Goal: Task Accomplishment & Management: Manage account settings

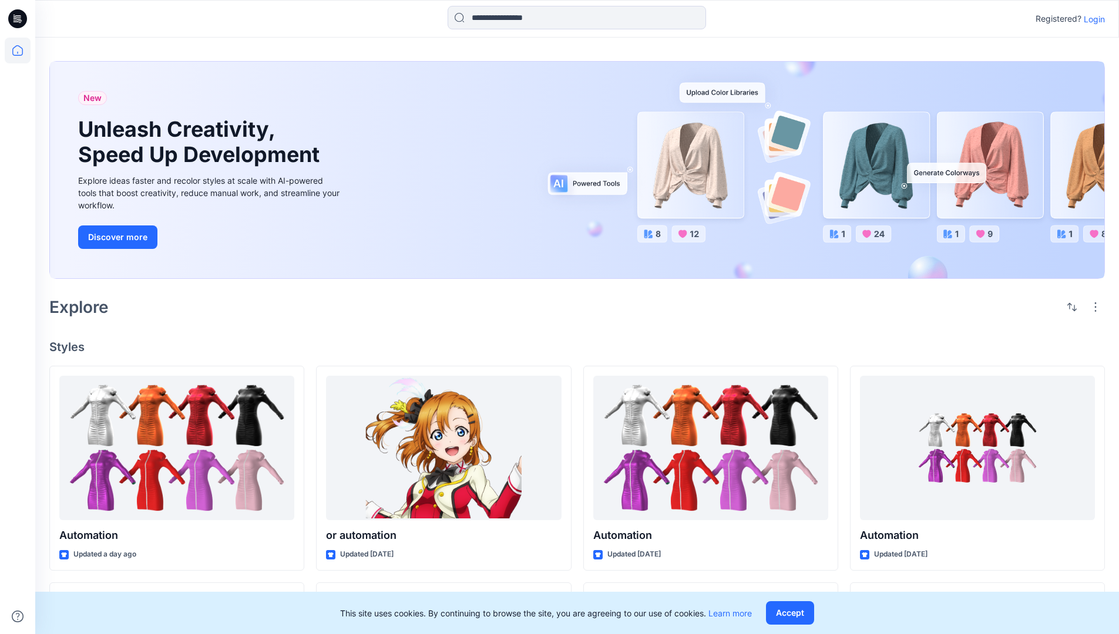
click at [1091, 19] on p "Login" at bounding box center [1094, 19] width 21 height 12
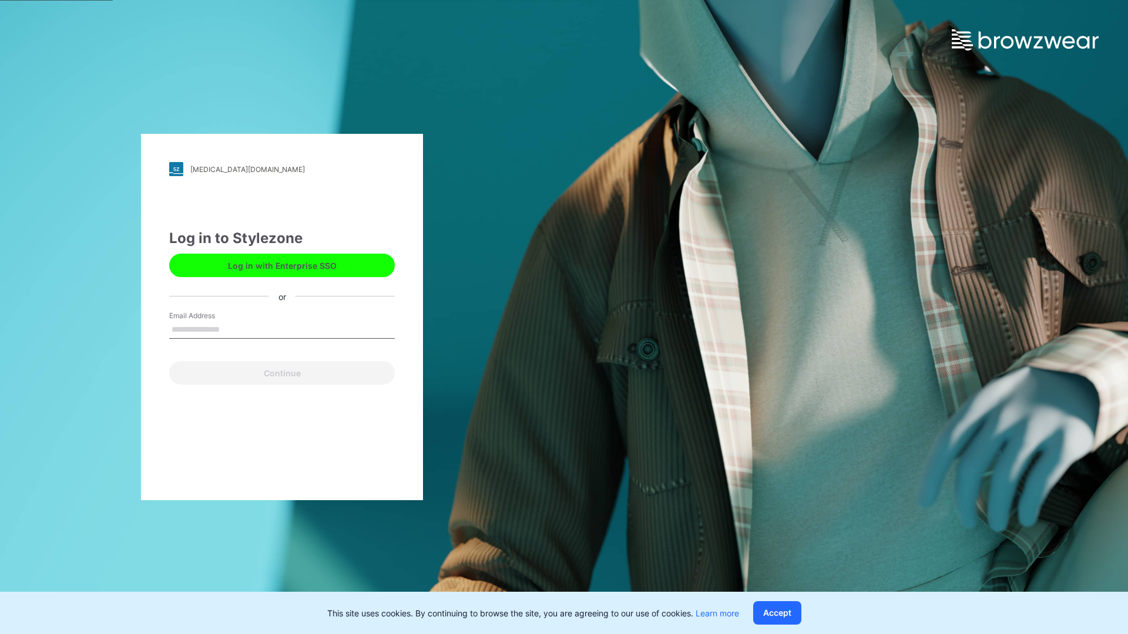
click at [232, 329] on input "Email Address" at bounding box center [282, 330] width 226 height 18
type input "**********"
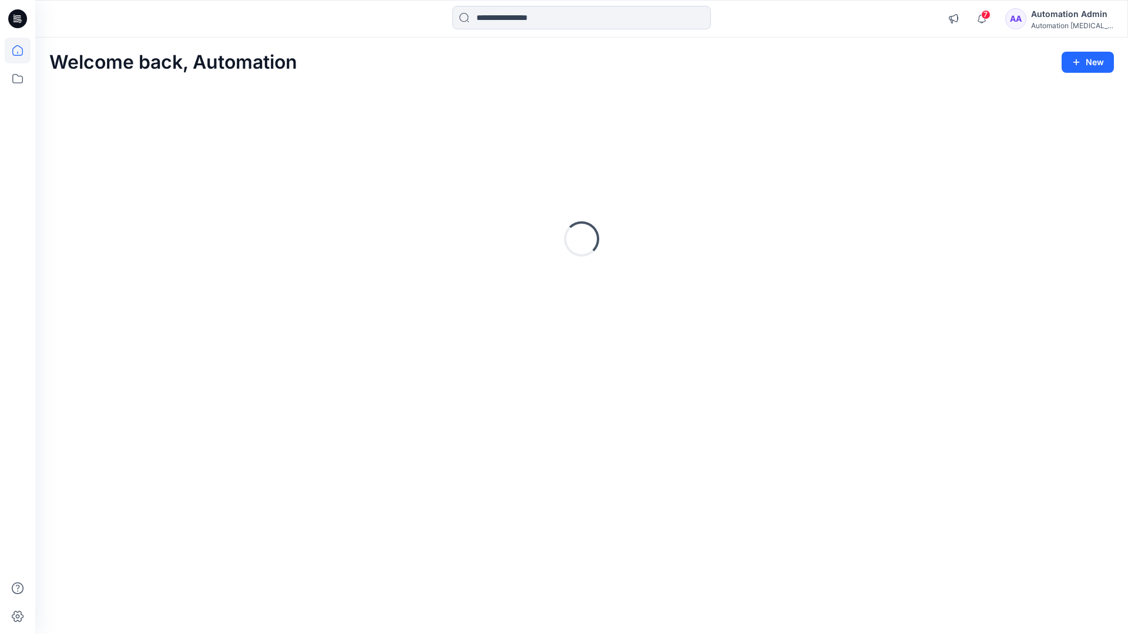
click at [22, 51] on icon at bounding box center [17, 50] width 11 height 11
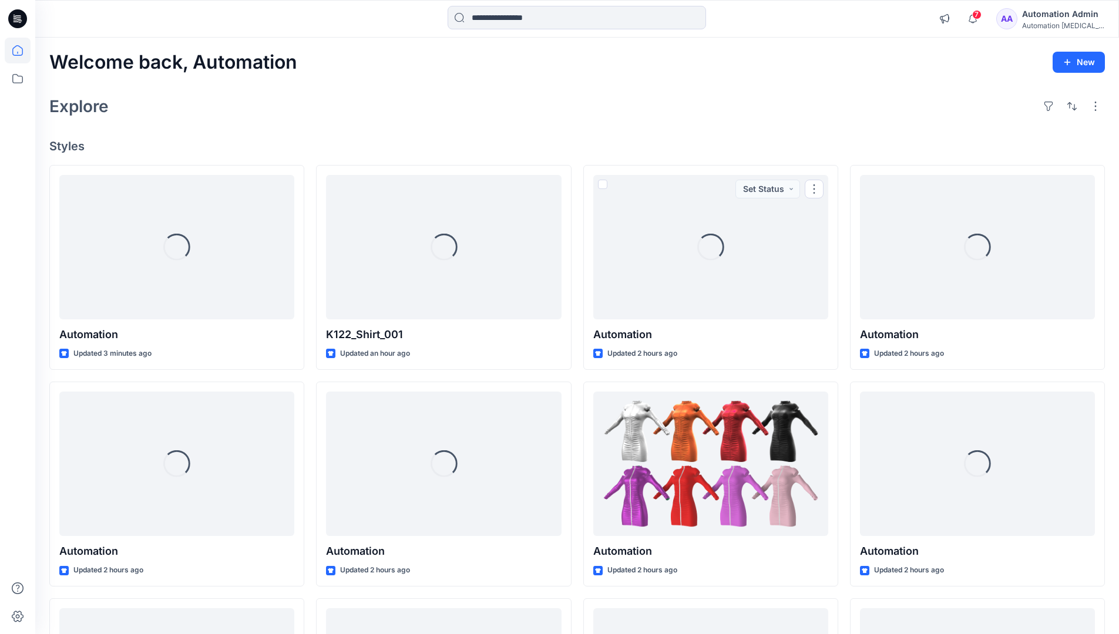
click at [1050, 23] on div "Automation testim..." at bounding box center [1063, 25] width 82 height 9
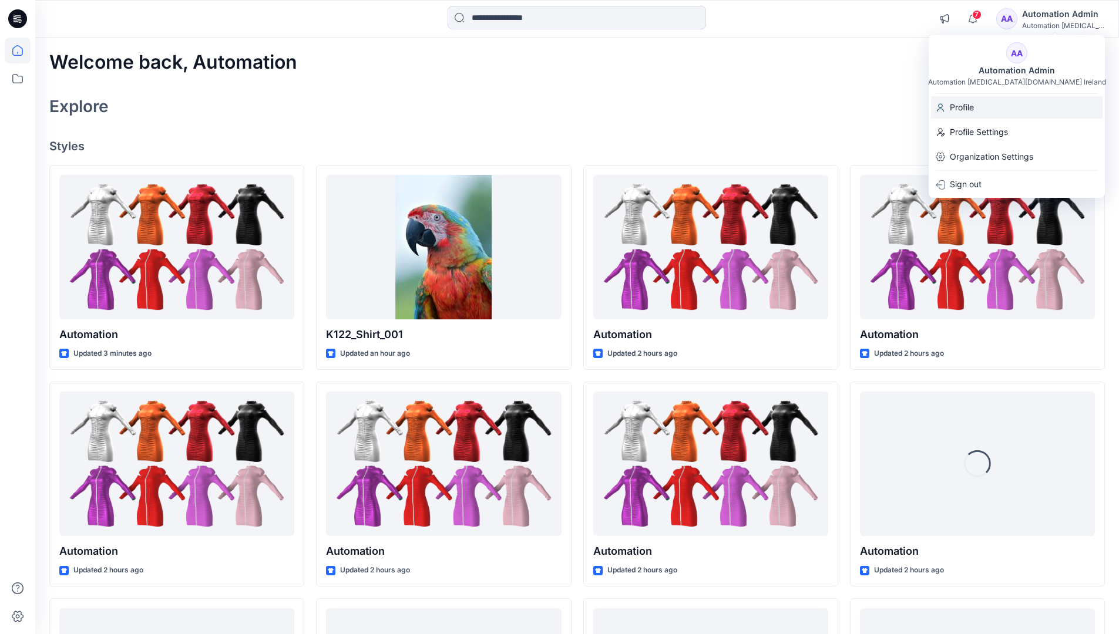
click at [992, 110] on div "Profile" at bounding box center [1017, 107] width 172 height 22
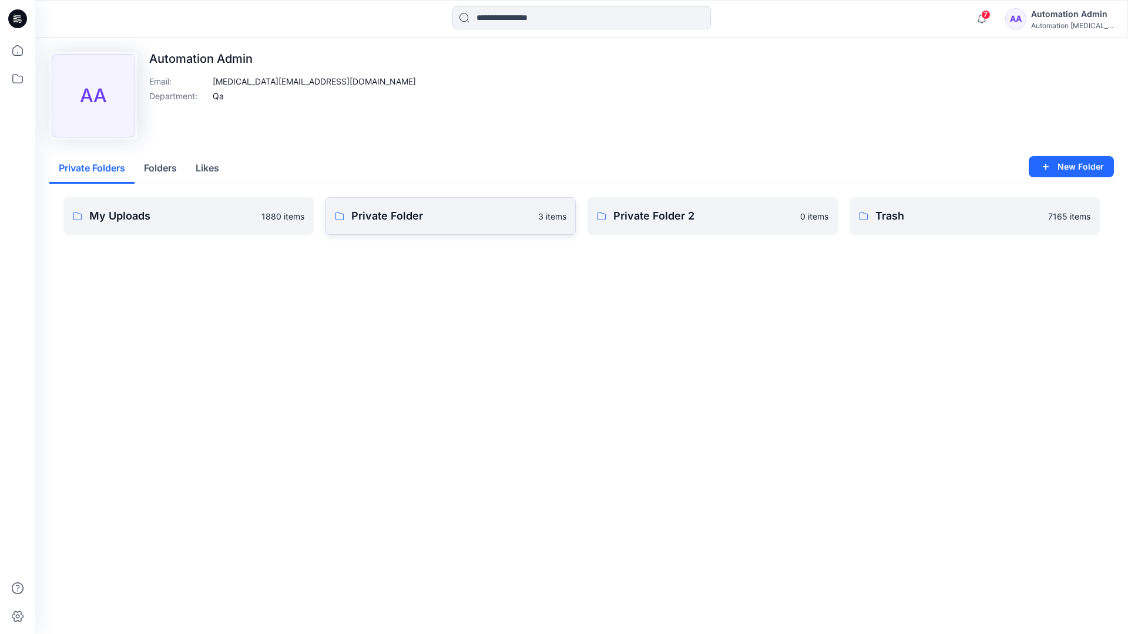
click at [393, 225] on link "Private Folder 3 items" at bounding box center [450, 216] width 250 height 38
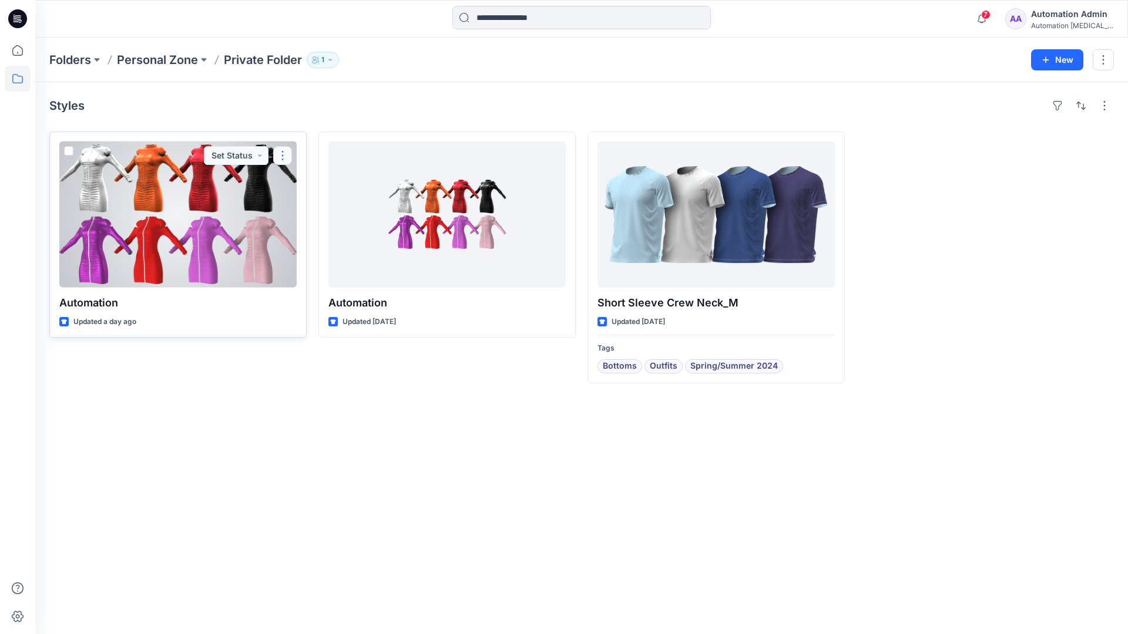
click at [281, 155] on button "button" at bounding box center [282, 155] width 19 height 19
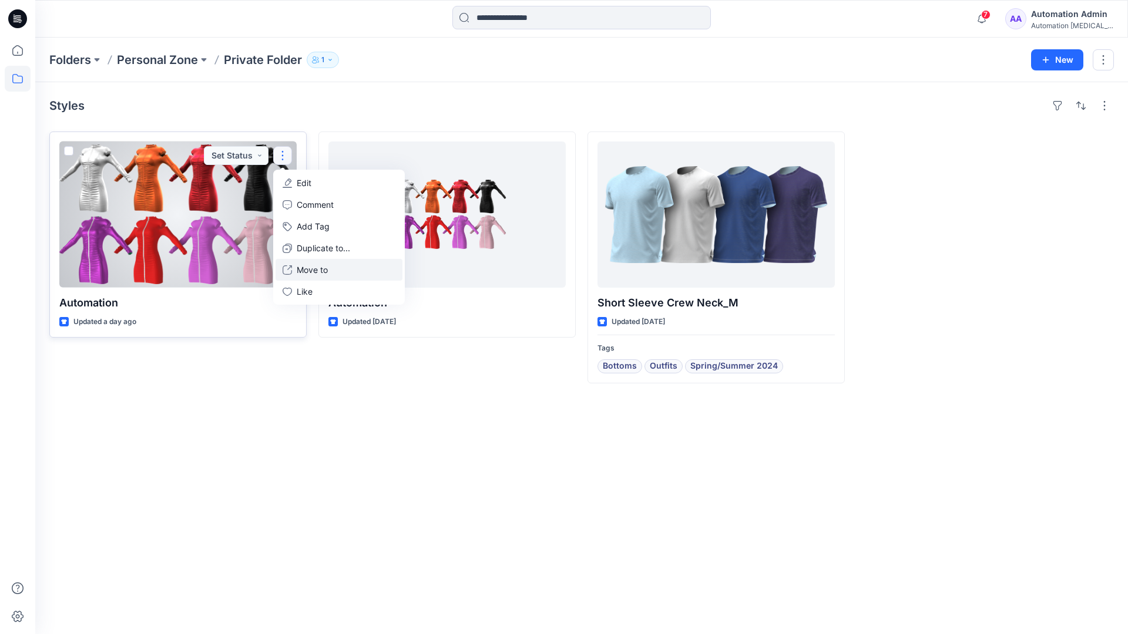
click at [303, 266] on p "Move to" at bounding box center [312, 270] width 31 height 12
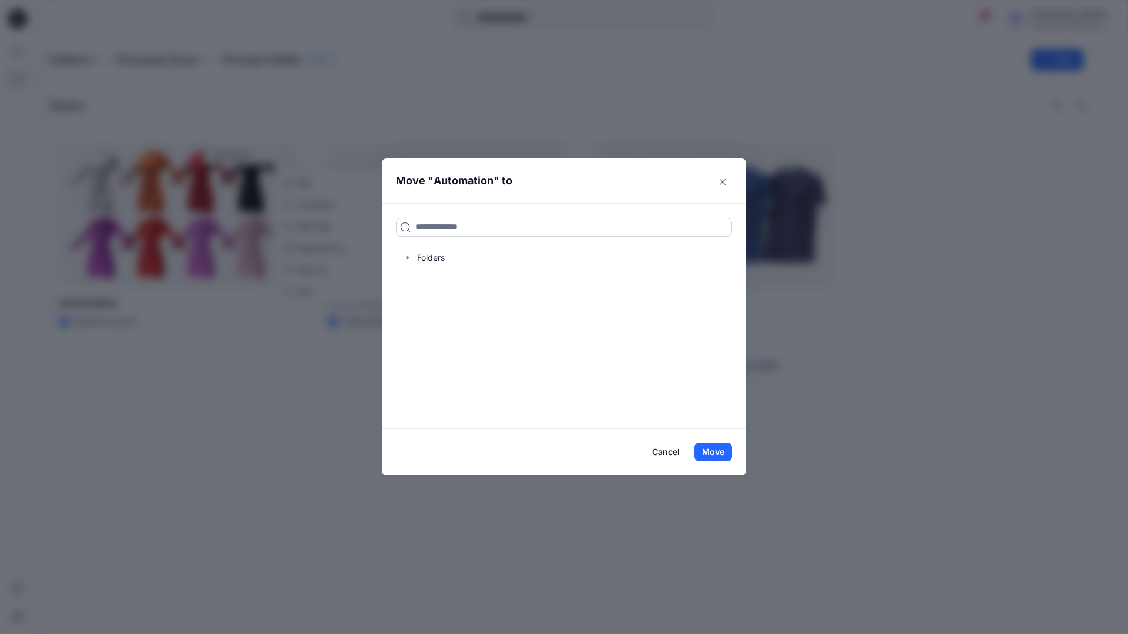
click at [518, 222] on input at bounding box center [564, 227] width 336 height 19
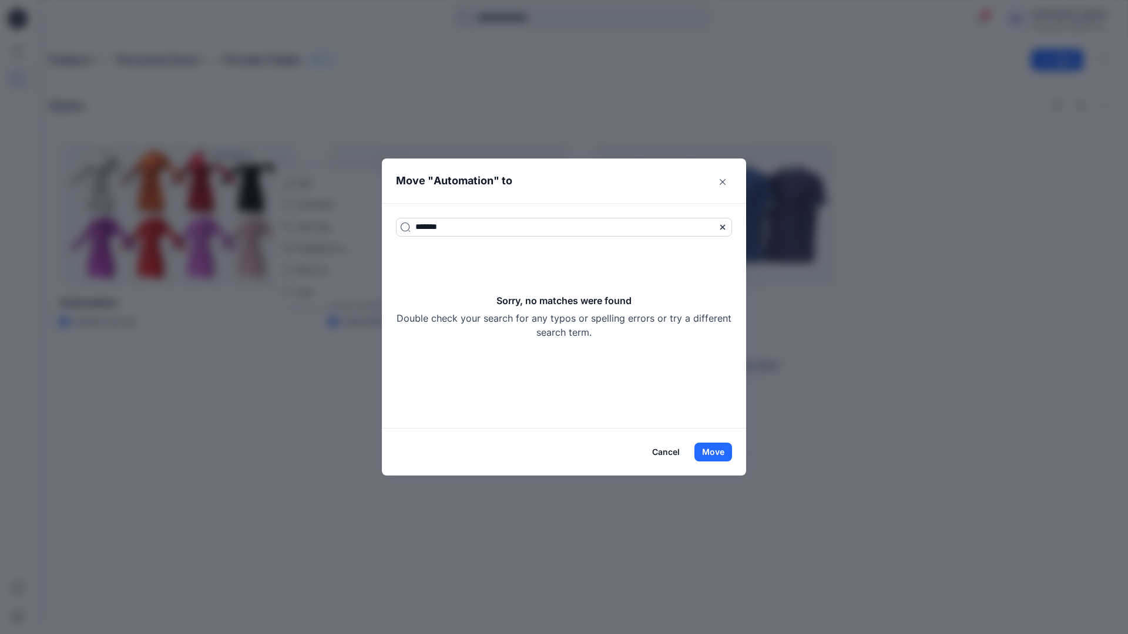
type input "*******"
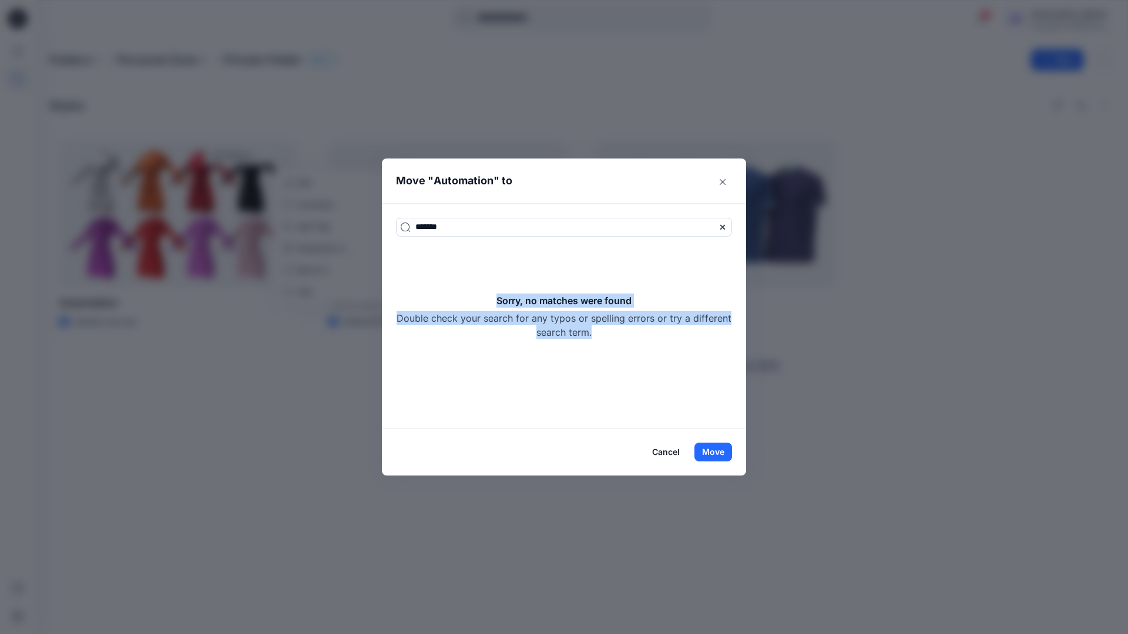
drag, startPoint x: 518, startPoint y: 222, endPoint x: 610, endPoint y: 331, distance: 143.0
click at [610, 331] on div "Sorry, no matches were found Double check your search for any typos or spelling…" at bounding box center [564, 317] width 336 height 46
click at [722, 451] on button "Move" at bounding box center [713, 452] width 38 height 19
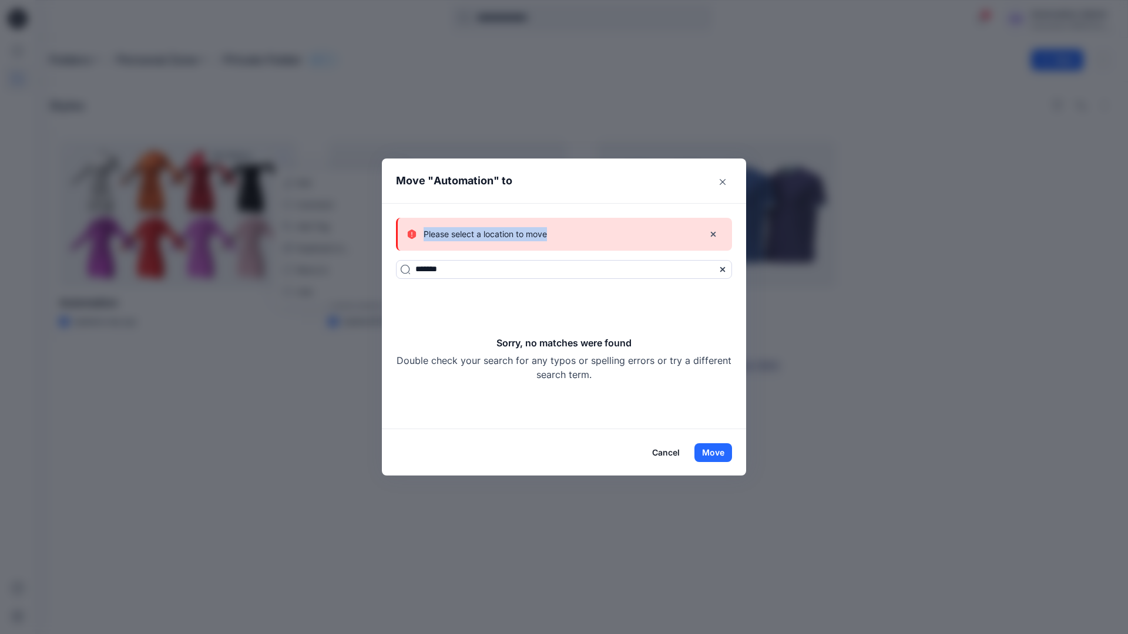
drag, startPoint x: 722, startPoint y: 451, endPoint x: 547, endPoint y: 235, distance: 277.8
click at [547, 235] on div "Please select a location to move" at bounding box center [550, 234] width 287 height 14
click at [669, 451] on button "Cancel" at bounding box center [665, 453] width 43 height 19
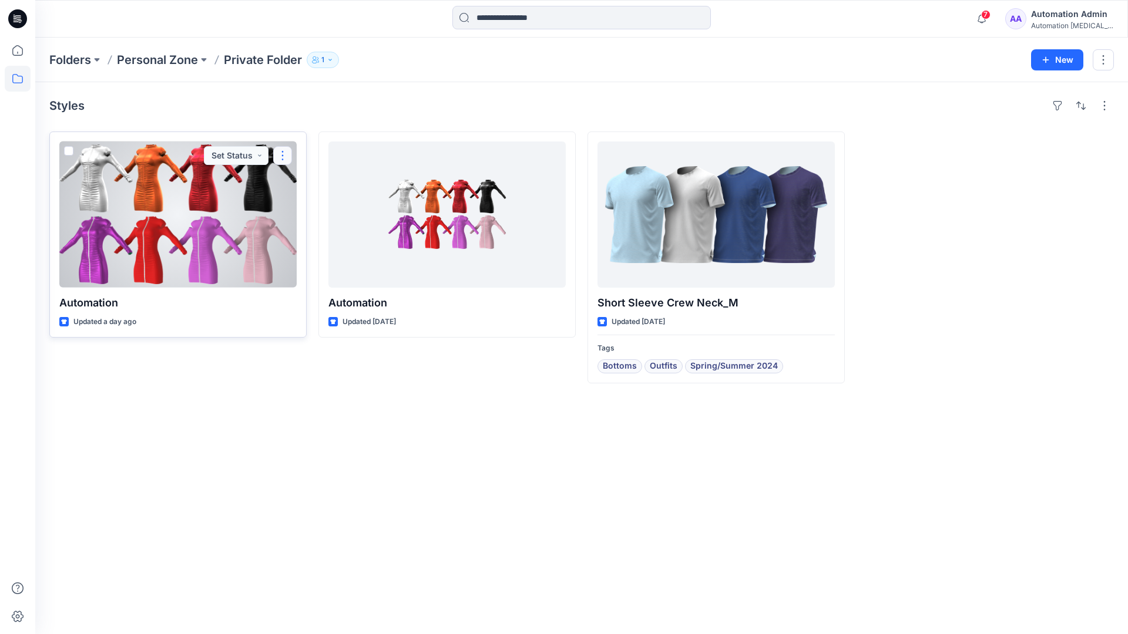
click at [283, 155] on button "button" at bounding box center [282, 155] width 19 height 19
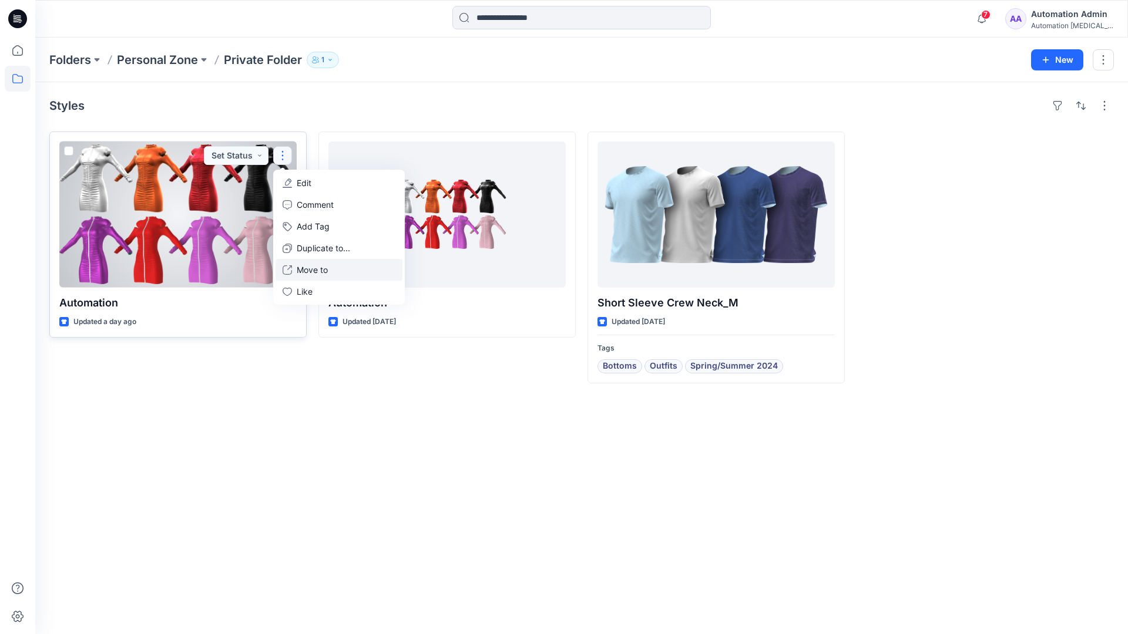
click at [318, 267] on p "Move to" at bounding box center [312, 270] width 31 height 12
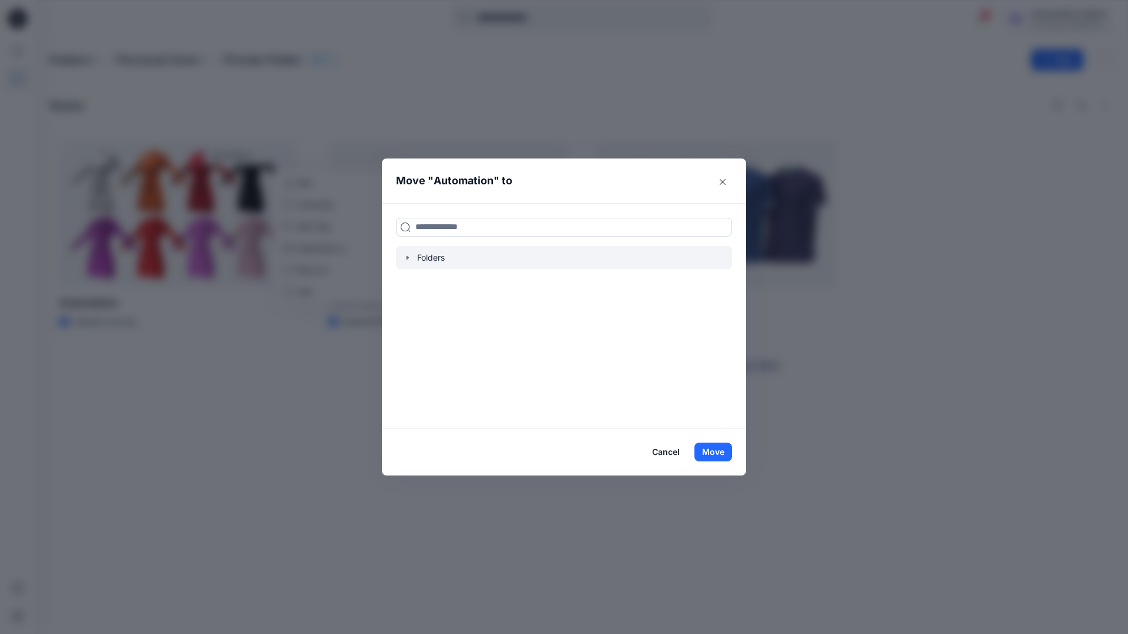
click at [409, 259] on icon "button" at bounding box center [407, 257] width 9 height 9
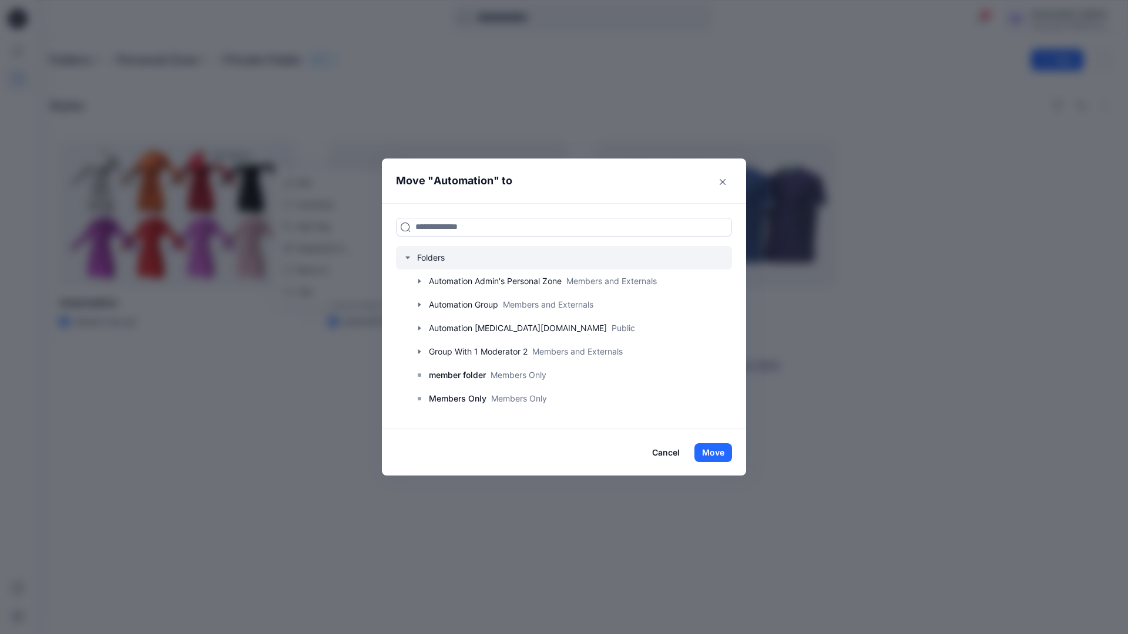
scroll to position [92, 0]
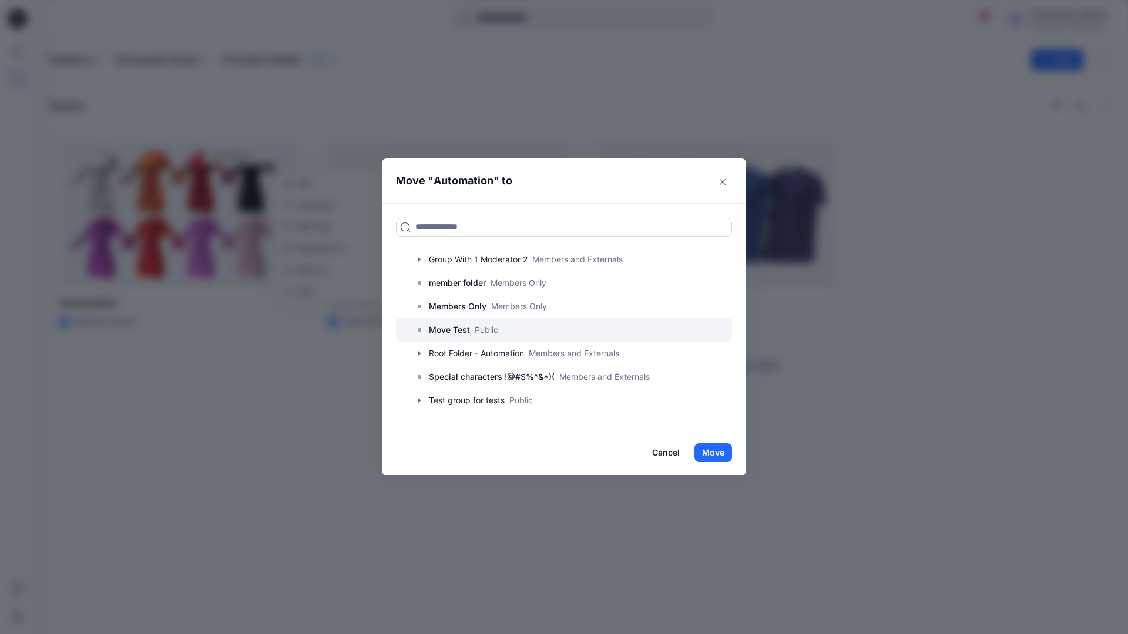
click at [456, 329] on p "Move Test" at bounding box center [449, 330] width 41 height 14
click at [716, 452] on button "Move" at bounding box center [713, 453] width 38 height 19
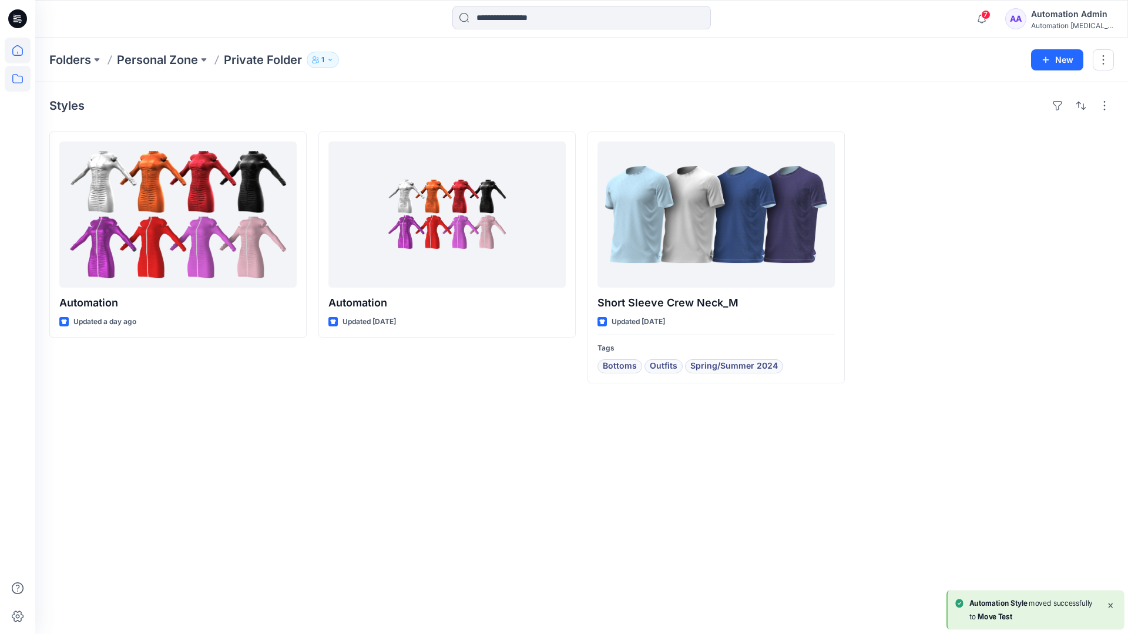
click at [19, 48] on icon at bounding box center [18, 51] width 26 height 26
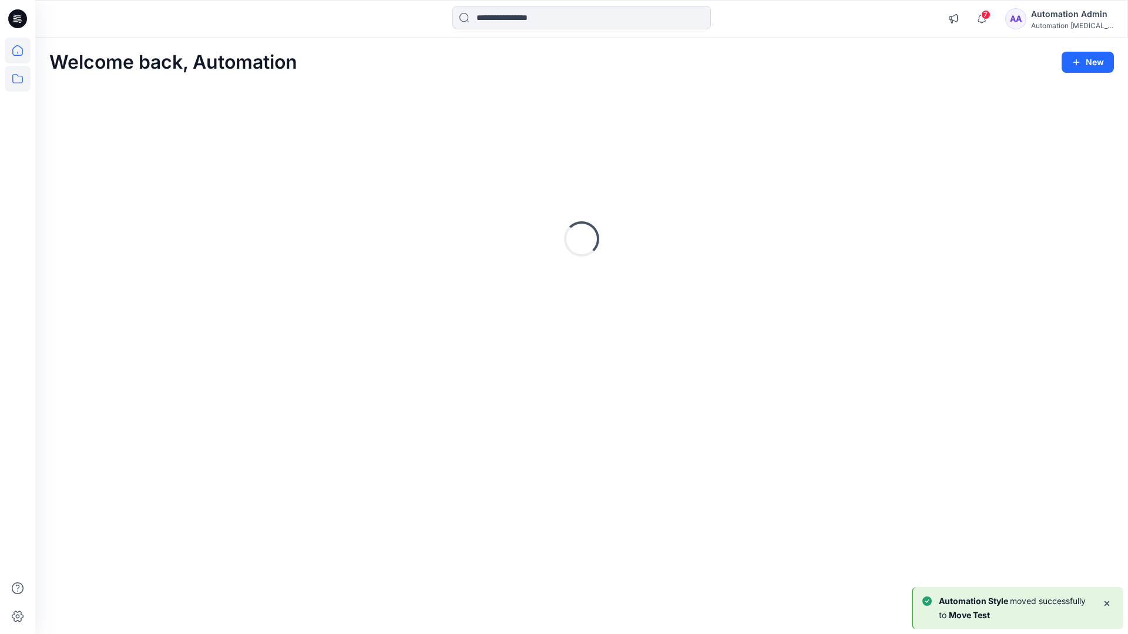
click at [19, 77] on icon at bounding box center [18, 79] width 26 height 26
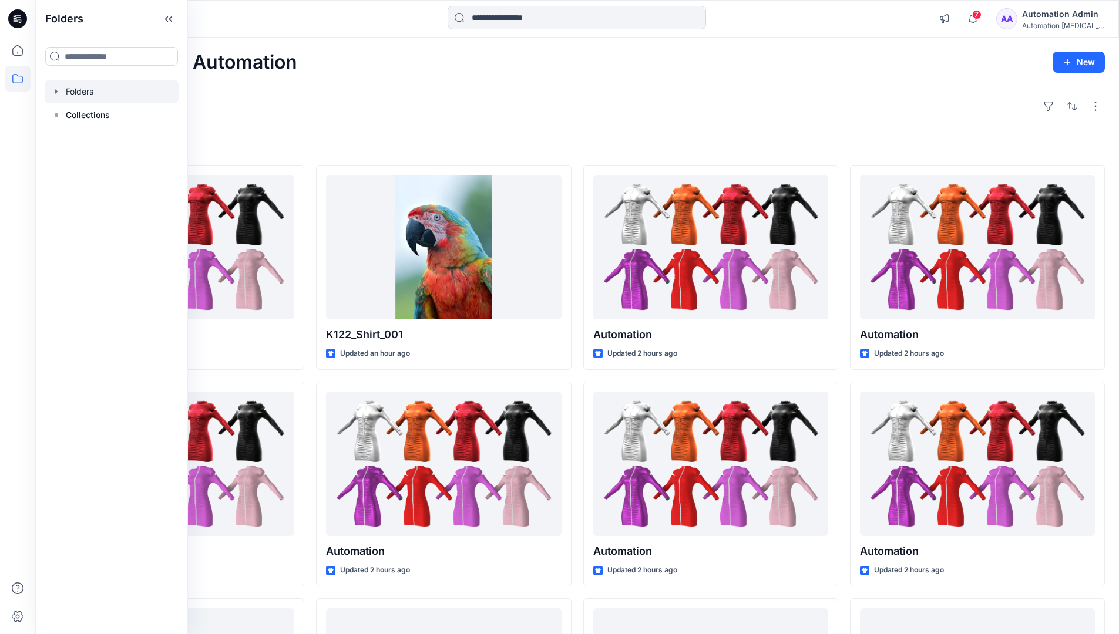
click at [78, 93] on div at bounding box center [112, 91] width 134 height 23
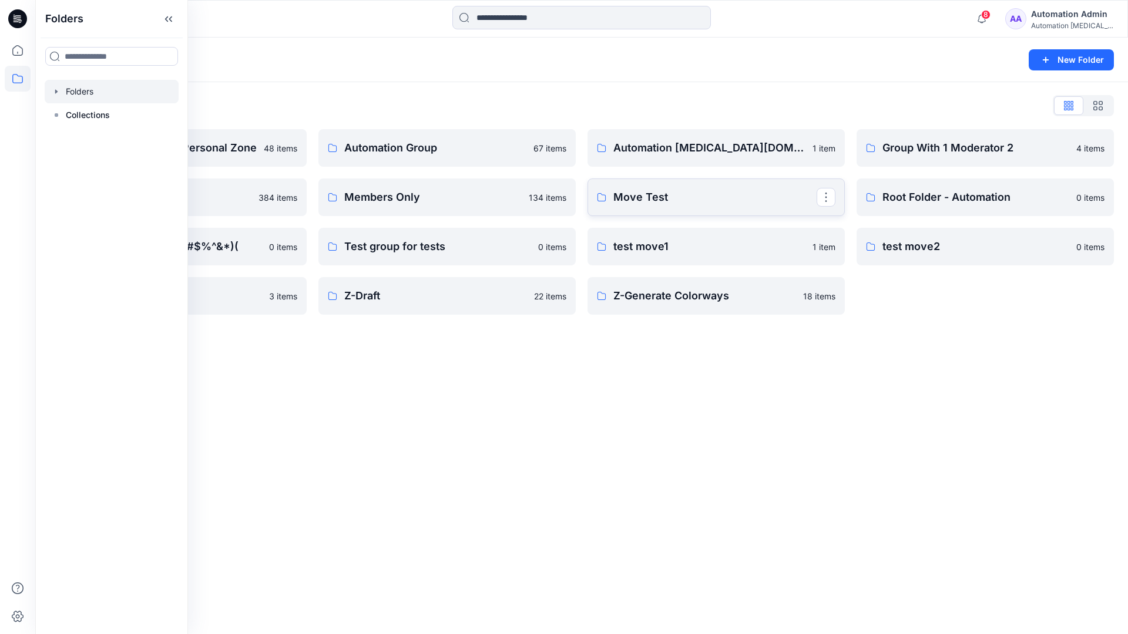
click at [798, 209] on link "Move Test" at bounding box center [715, 198] width 257 height 38
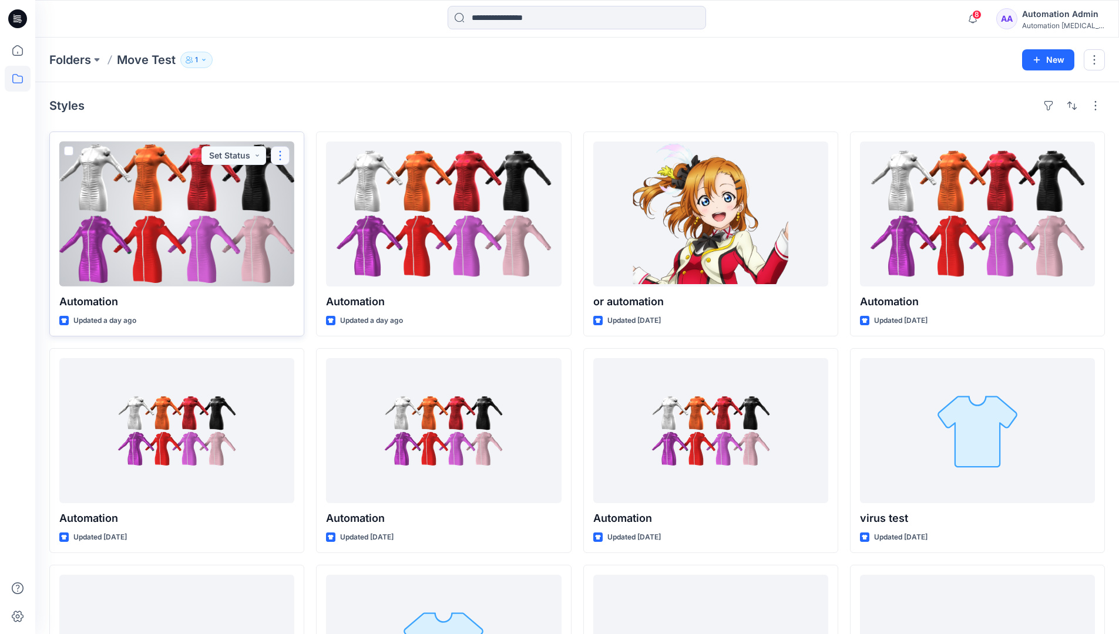
click at [280, 157] on button "button" at bounding box center [280, 155] width 19 height 19
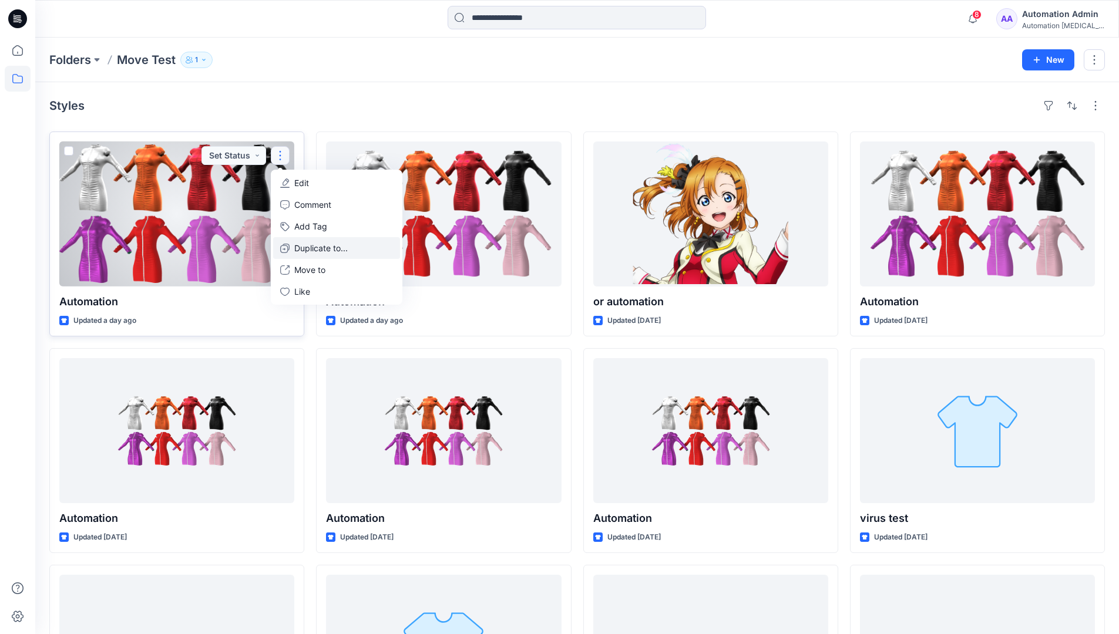
click at [303, 243] on p "Duplicate to..." at bounding box center [320, 248] width 53 height 12
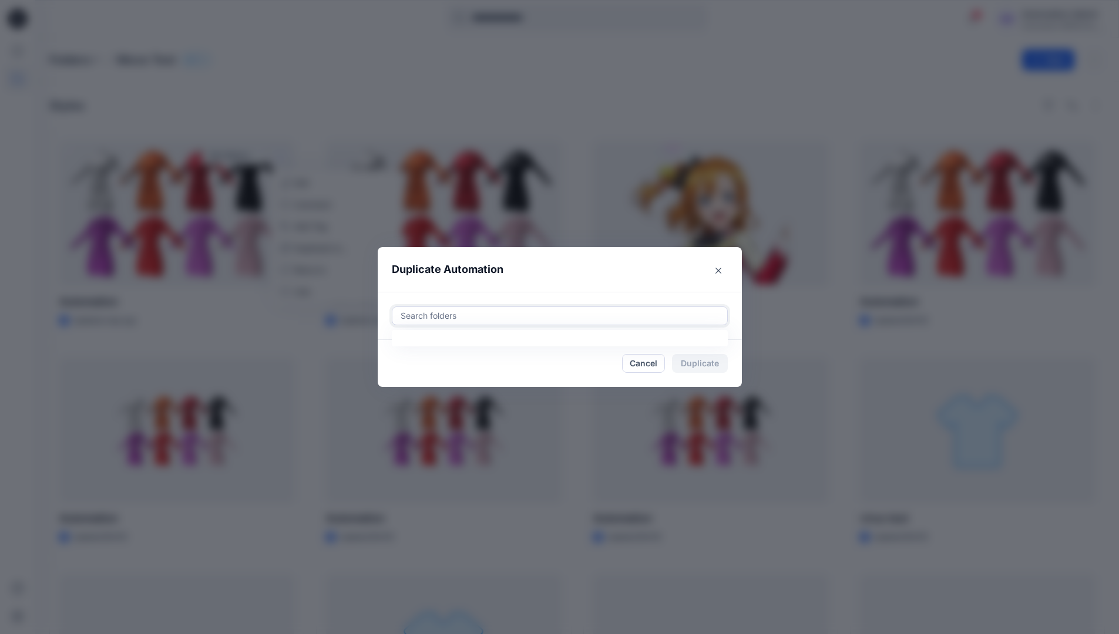
click at [438, 310] on div at bounding box center [559, 316] width 321 height 14
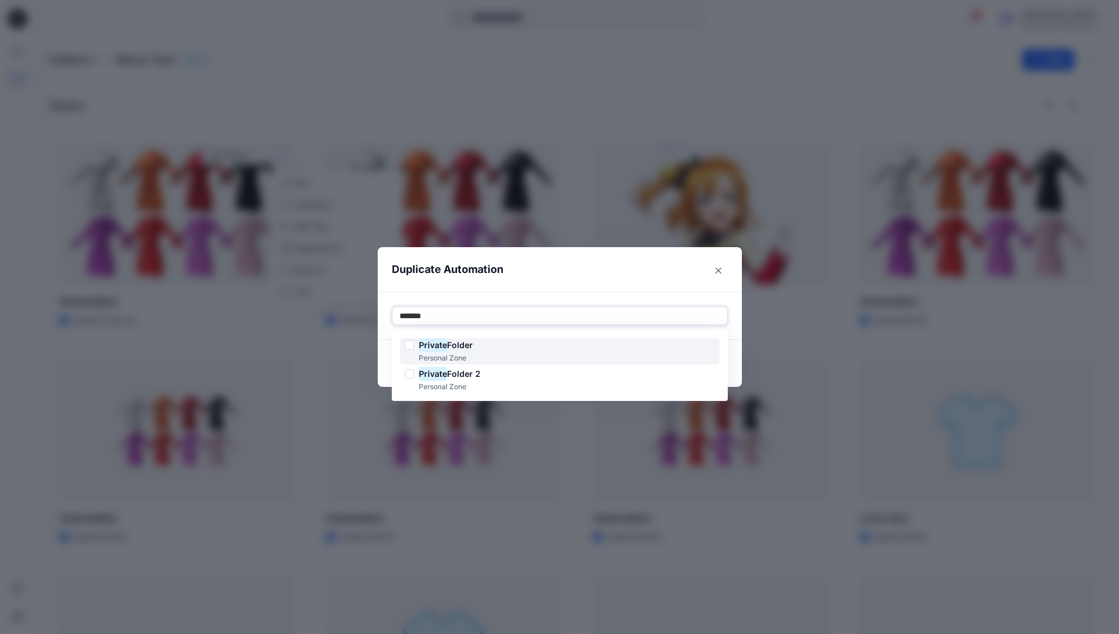
click at [462, 342] on span "Folder" at bounding box center [460, 345] width 26 height 10
type input "*******"
click at [559, 281] on header "Duplicate Automation" at bounding box center [548, 269] width 341 height 45
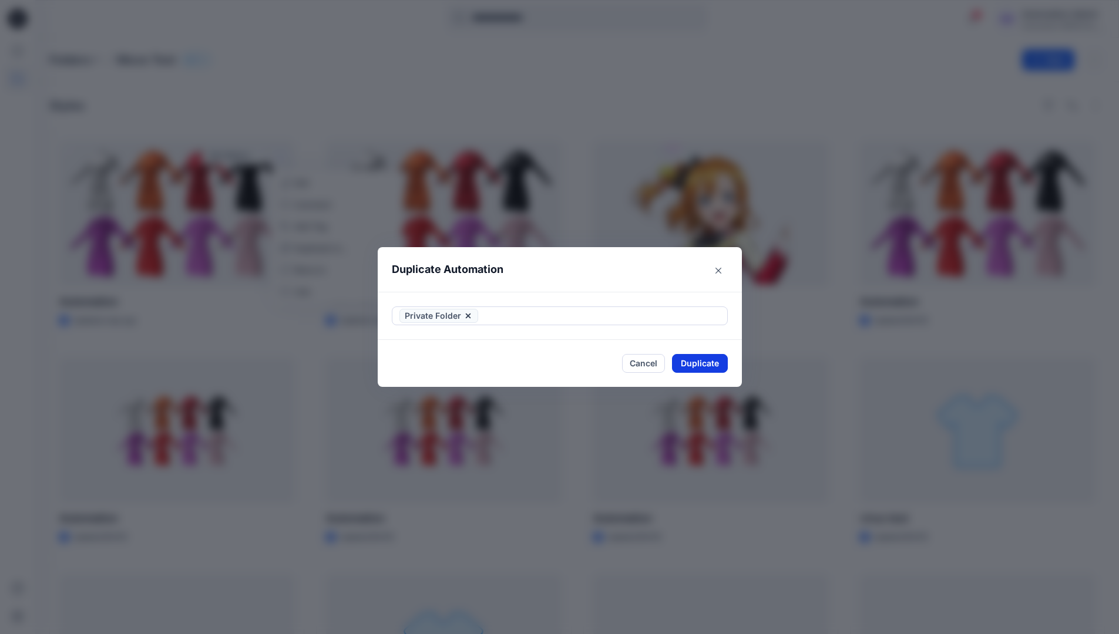
click at [713, 358] on button "Duplicate" at bounding box center [700, 363] width 56 height 19
click at [717, 362] on button "Close" at bounding box center [709, 363] width 38 height 19
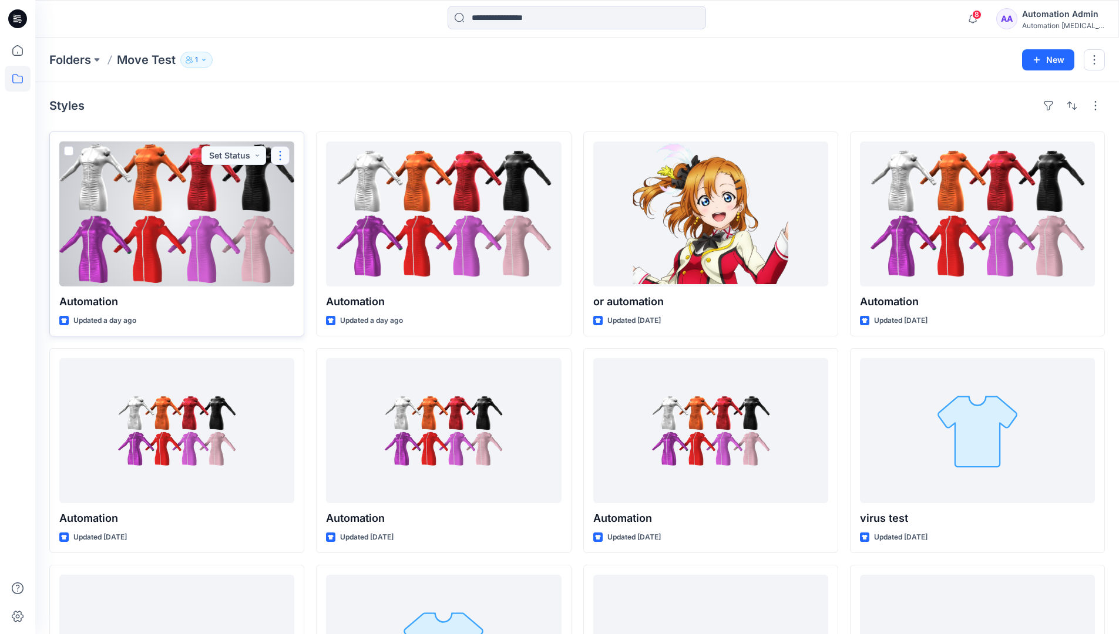
click at [280, 156] on button "button" at bounding box center [280, 155] width 19 height 19
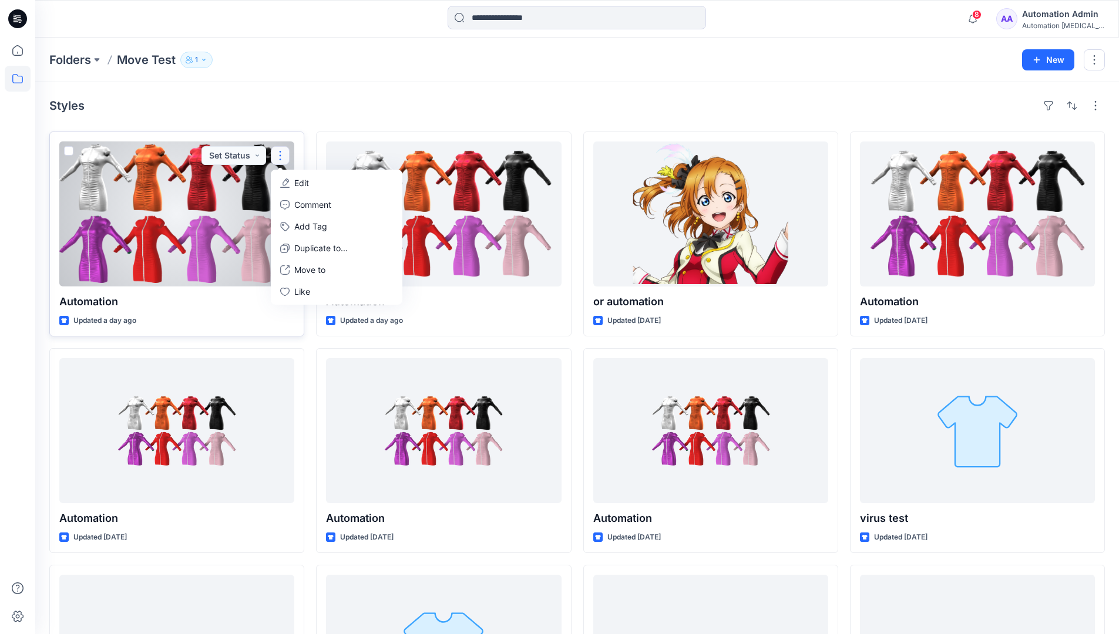
click at [297, 183] on p "Edit" at bounding box center [301, 183] width 15 height 12
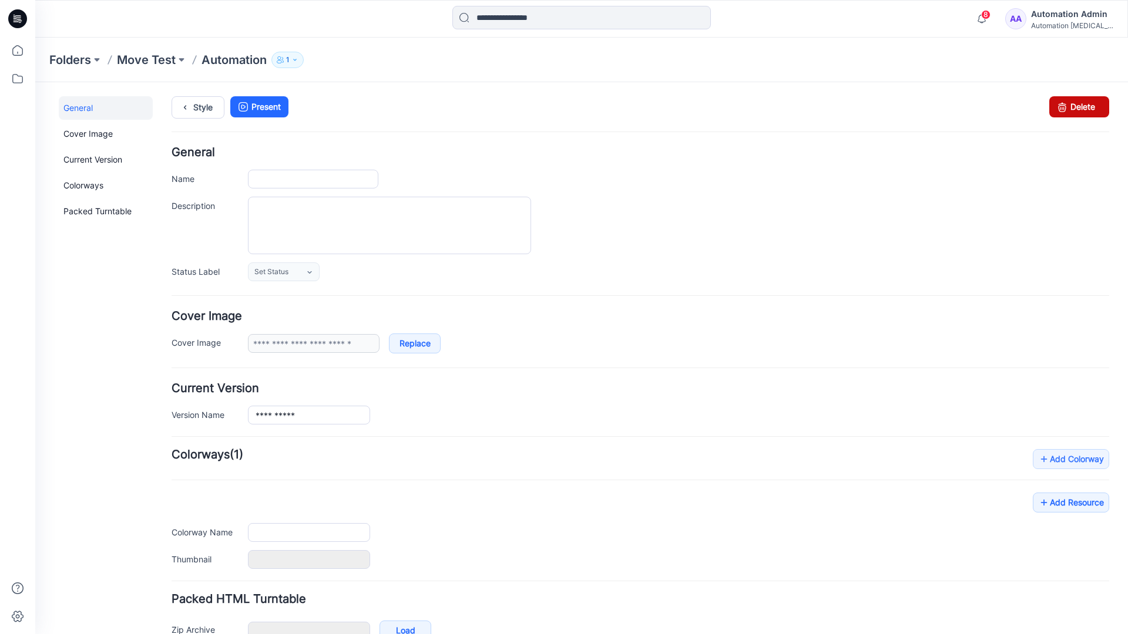
click at [1054, 109] on icon at bounding box center [1062, 106] width 16 height 21
type input "**********"
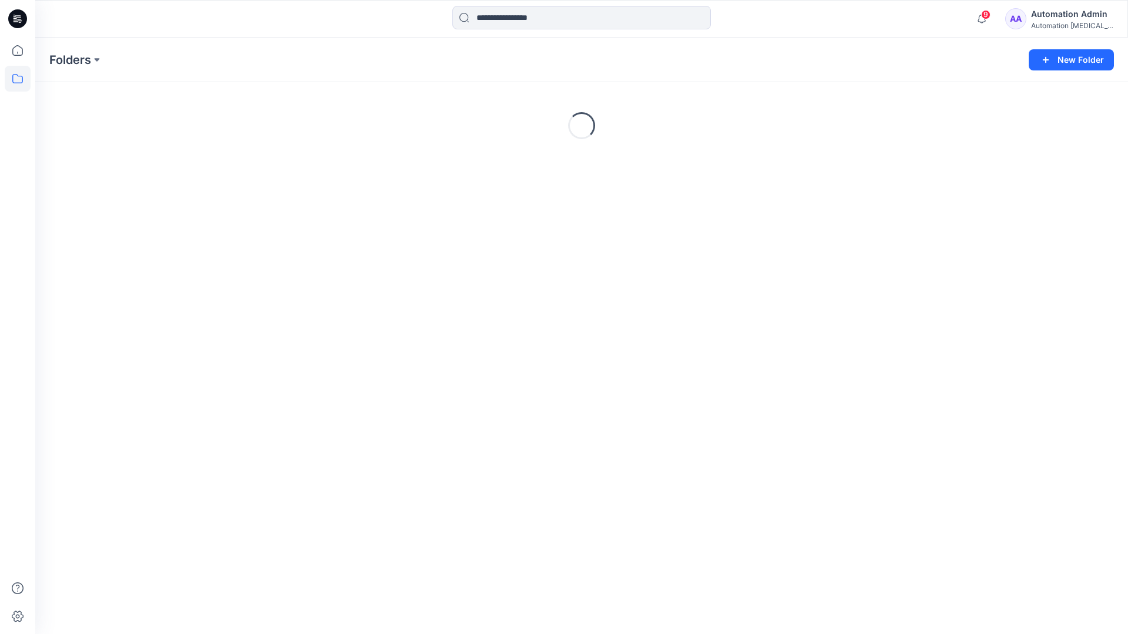
click at [1051, 16] on div "Automation Admin" at bounding box center [1072, 14] width 82 height 14
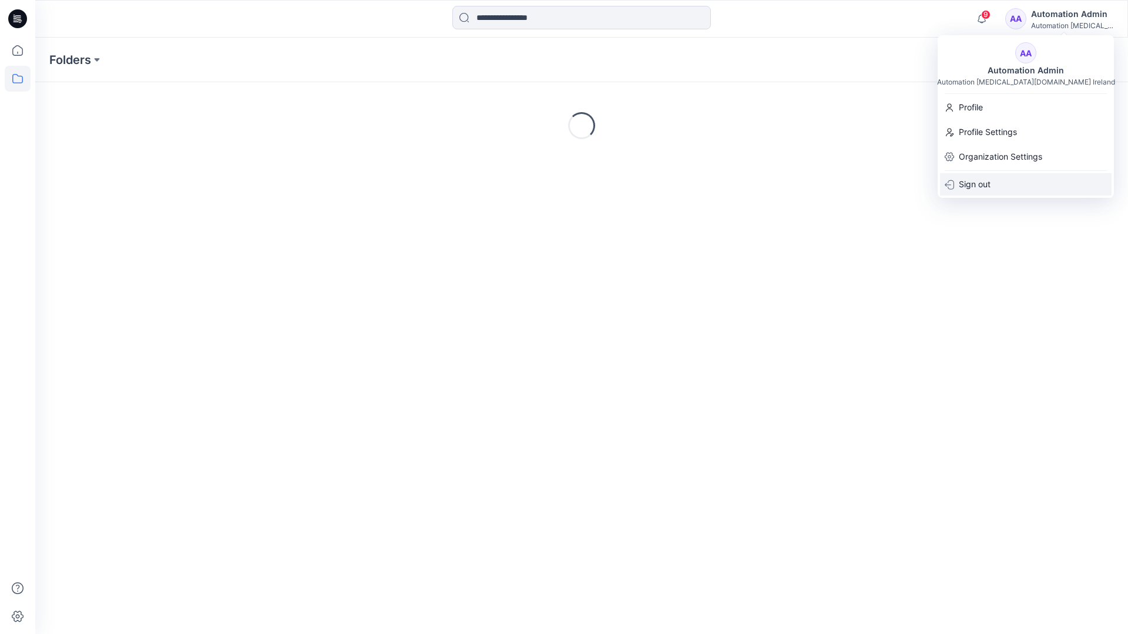
click at [976, 180] on p "Sign out" at bounding box center [975, 184] width 32 height 22
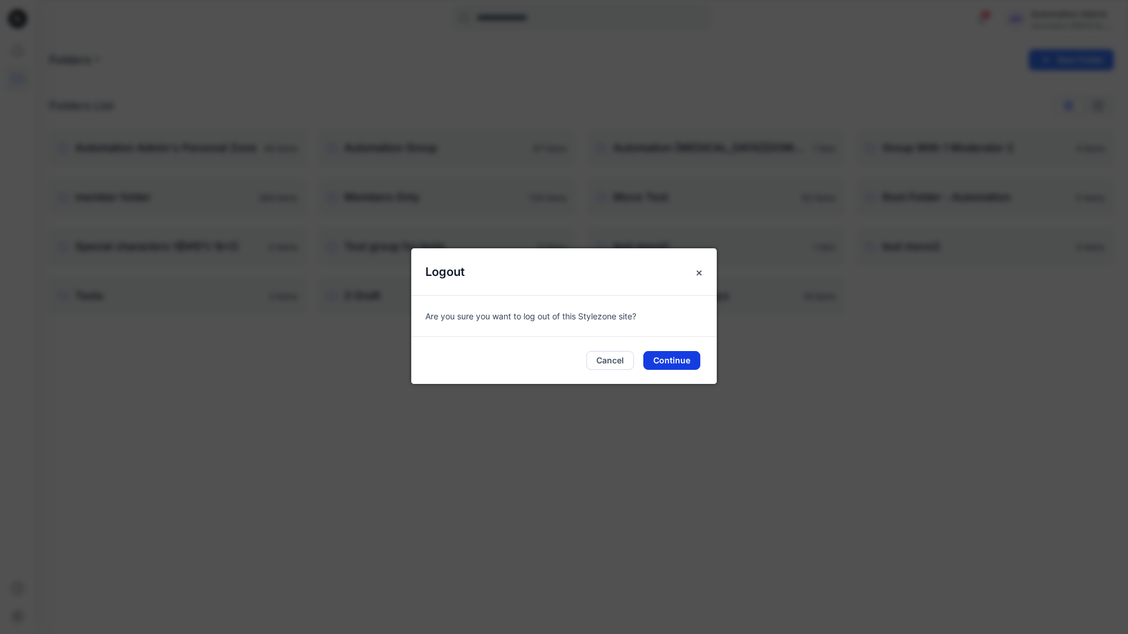
click at [680, 358] on button "Continue" at bounding box center [671, 360] width 57 height 19
